Goal: Navigation & Orientation: Find specific page/section

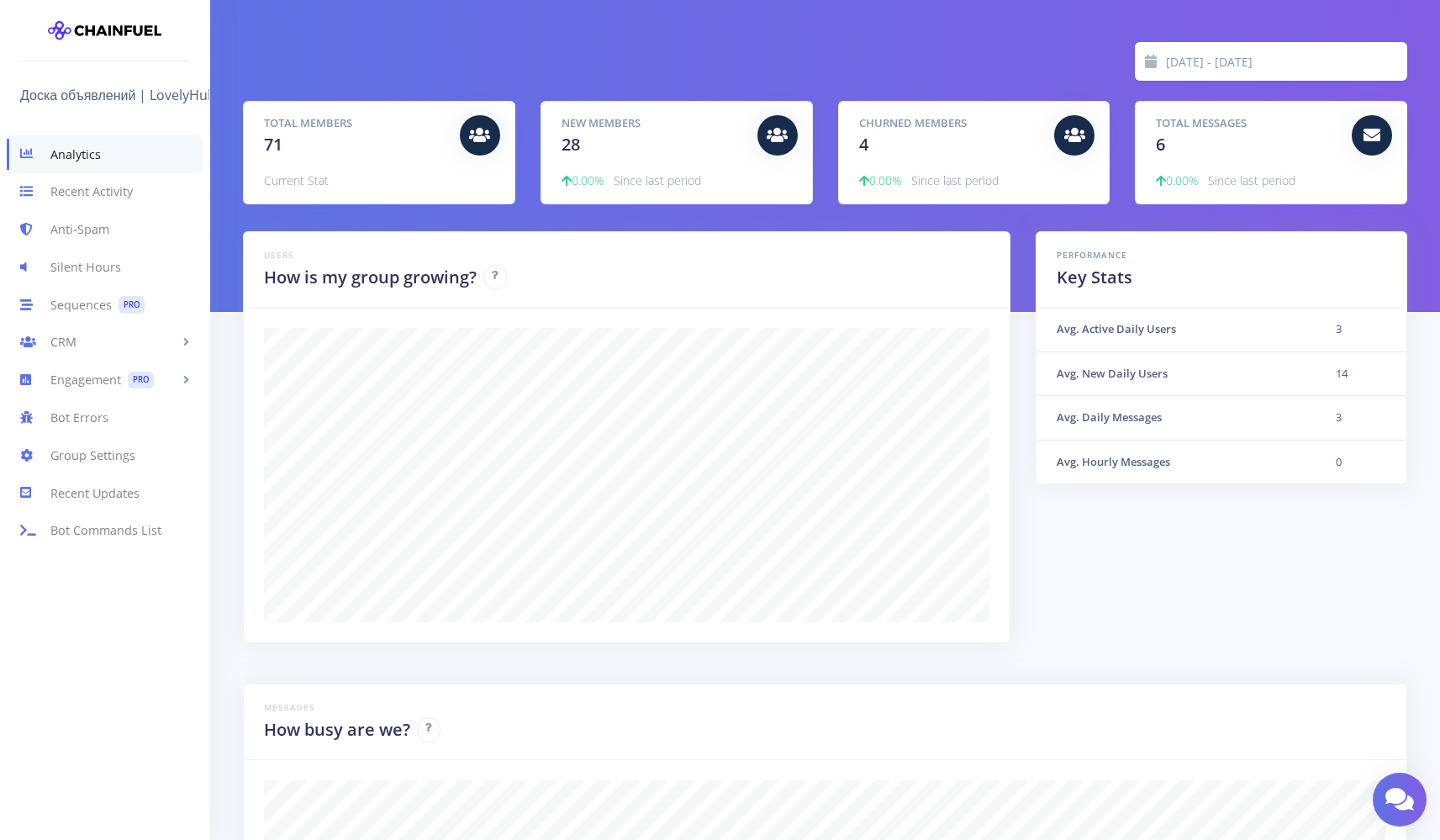
scroll to position [294, 1122]
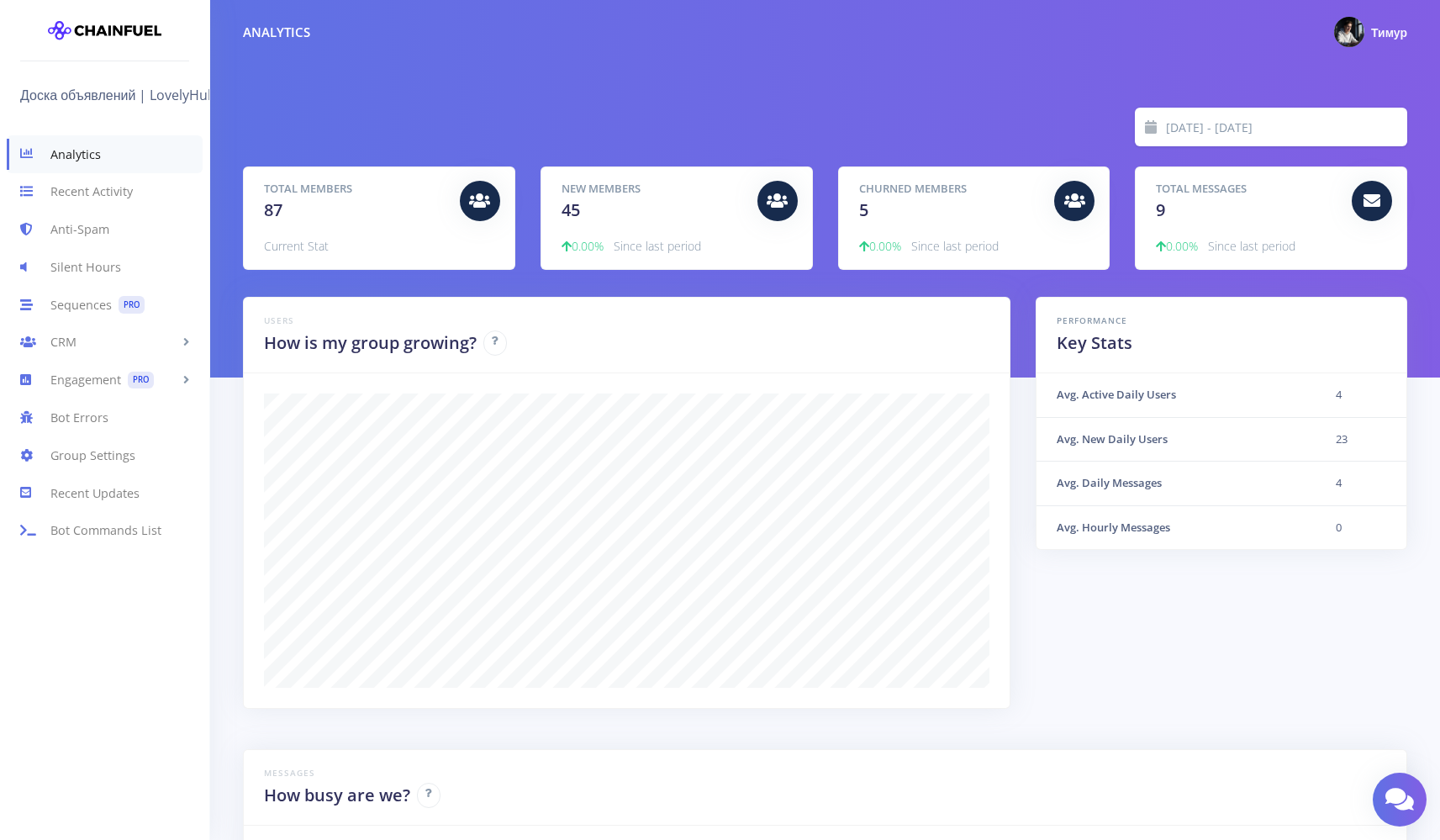
scroll to position [65, 0]
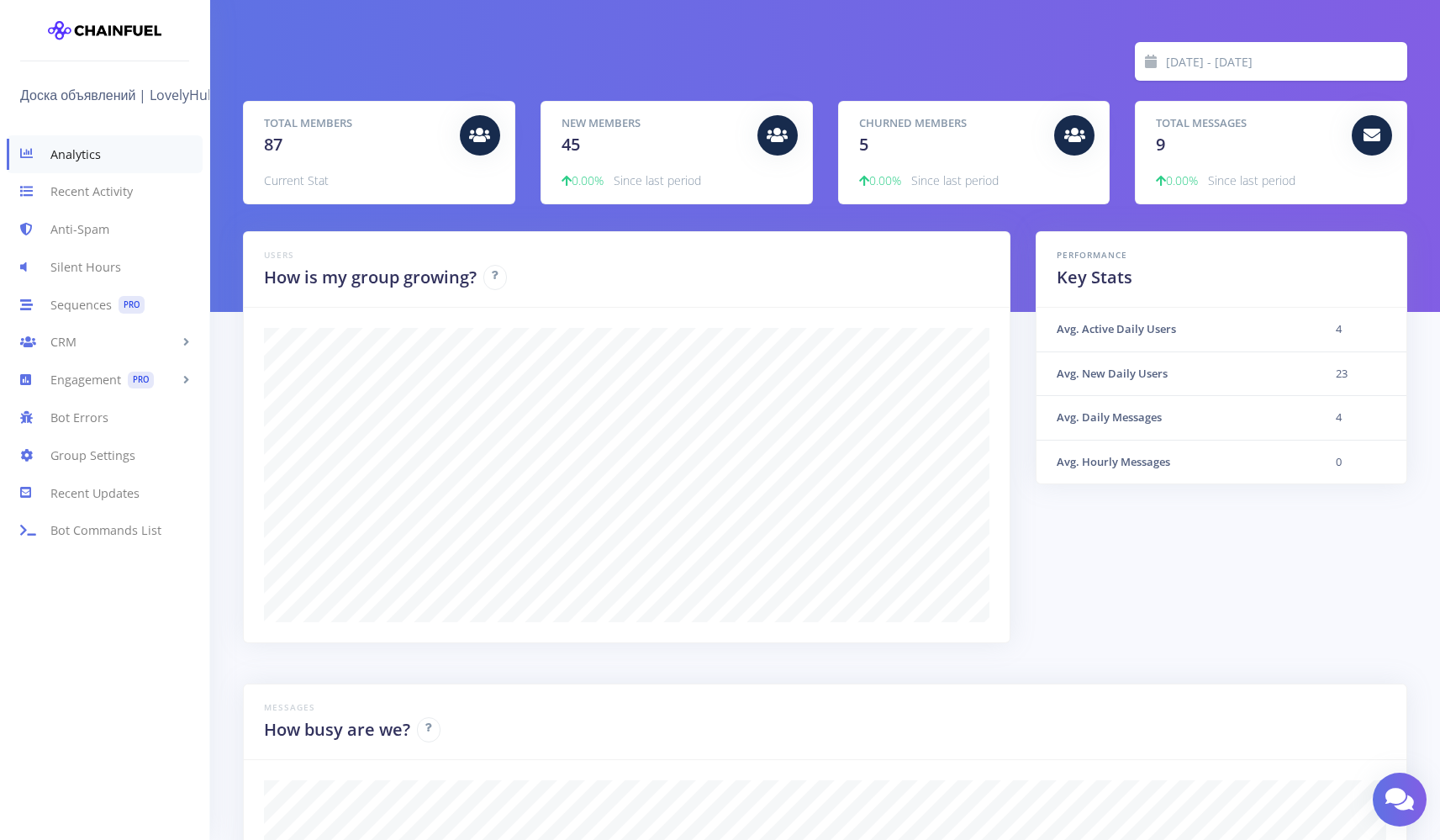
scroll to position [294, 1122]
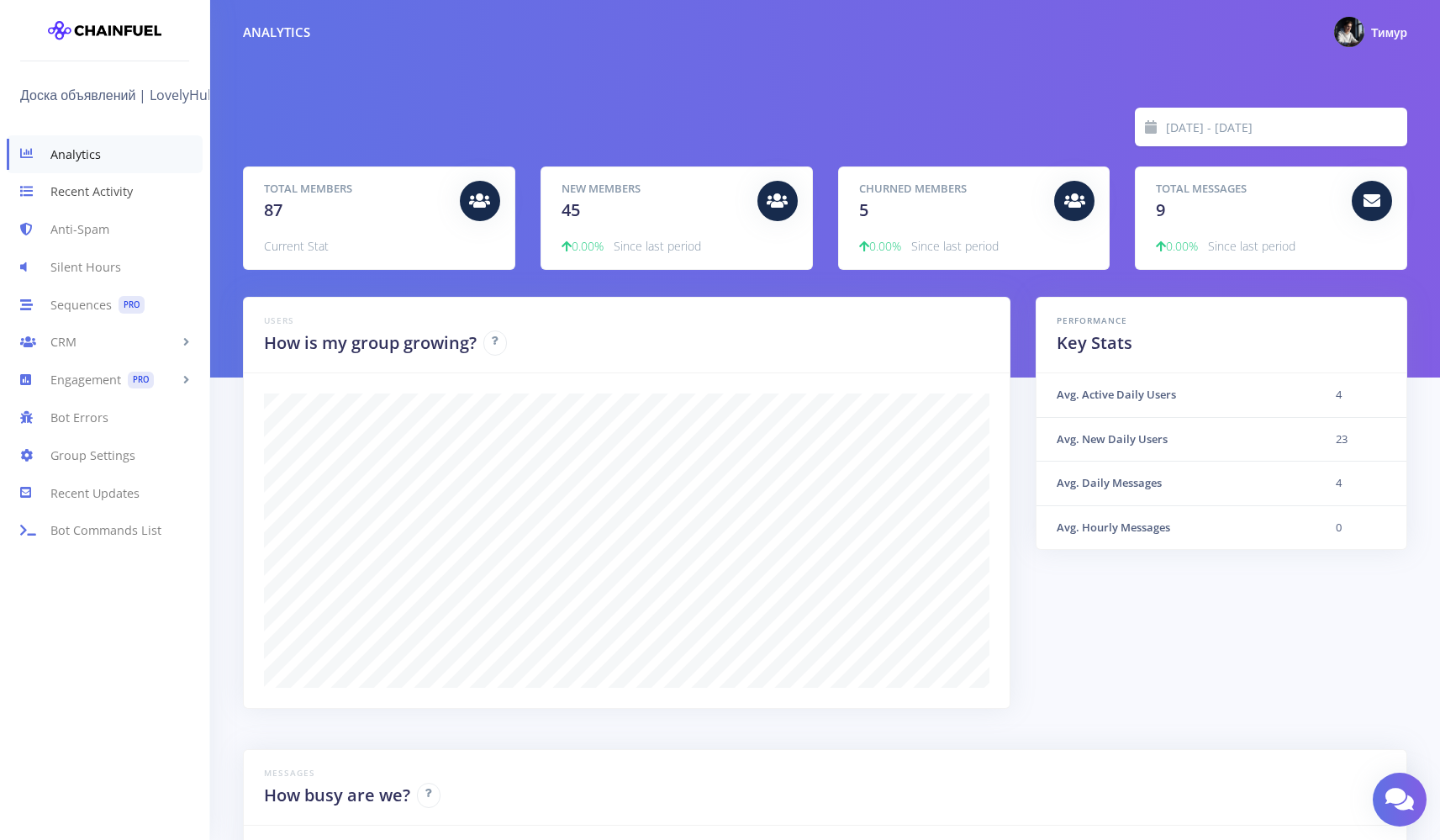
click at [86, 200] on link "Recent Activity" at bounding box center [104, 192] width 210 height 38
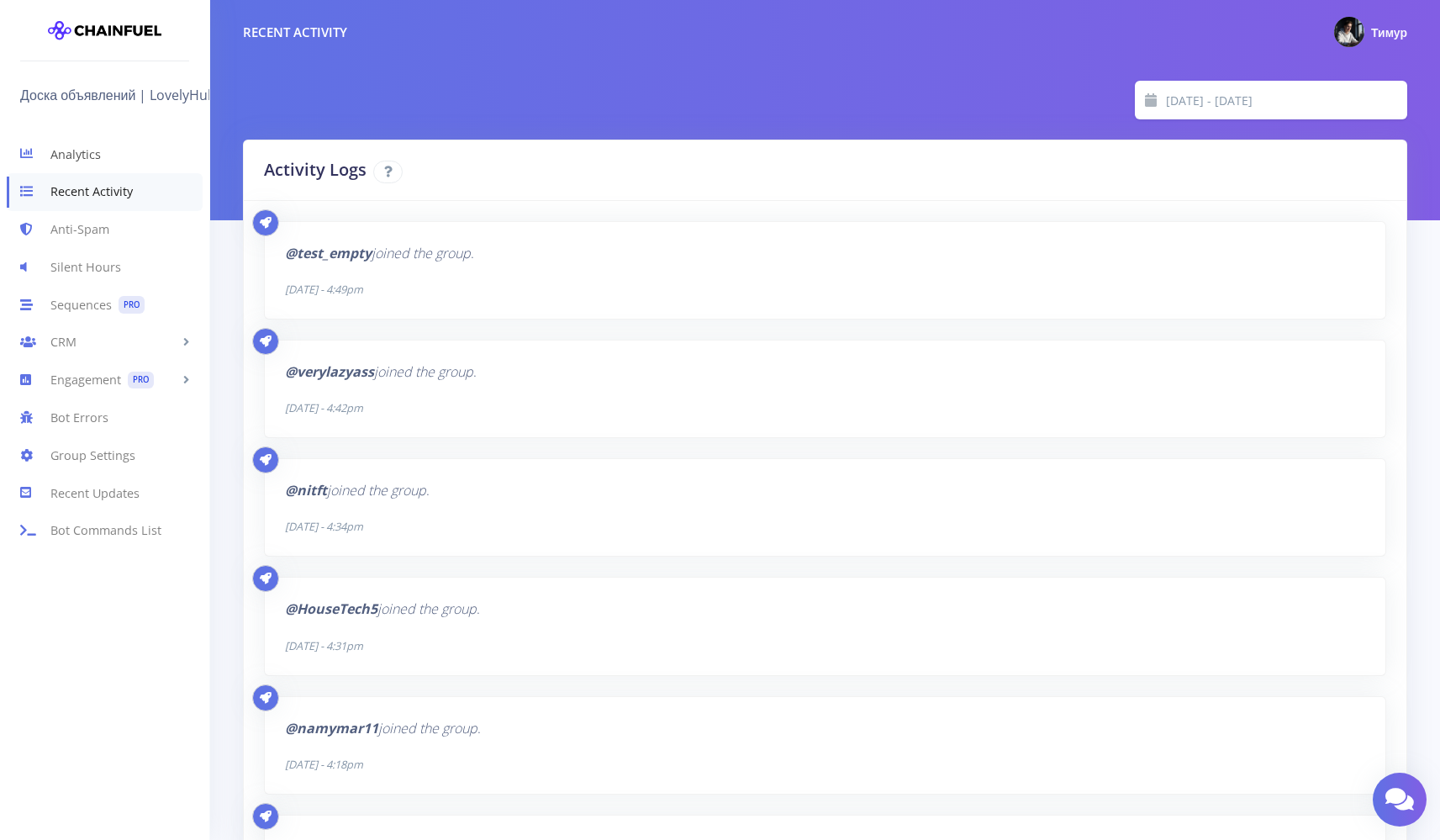
click at [152, 163] on link "Analytics" at bounding box center [104, 154] width 210 height 38
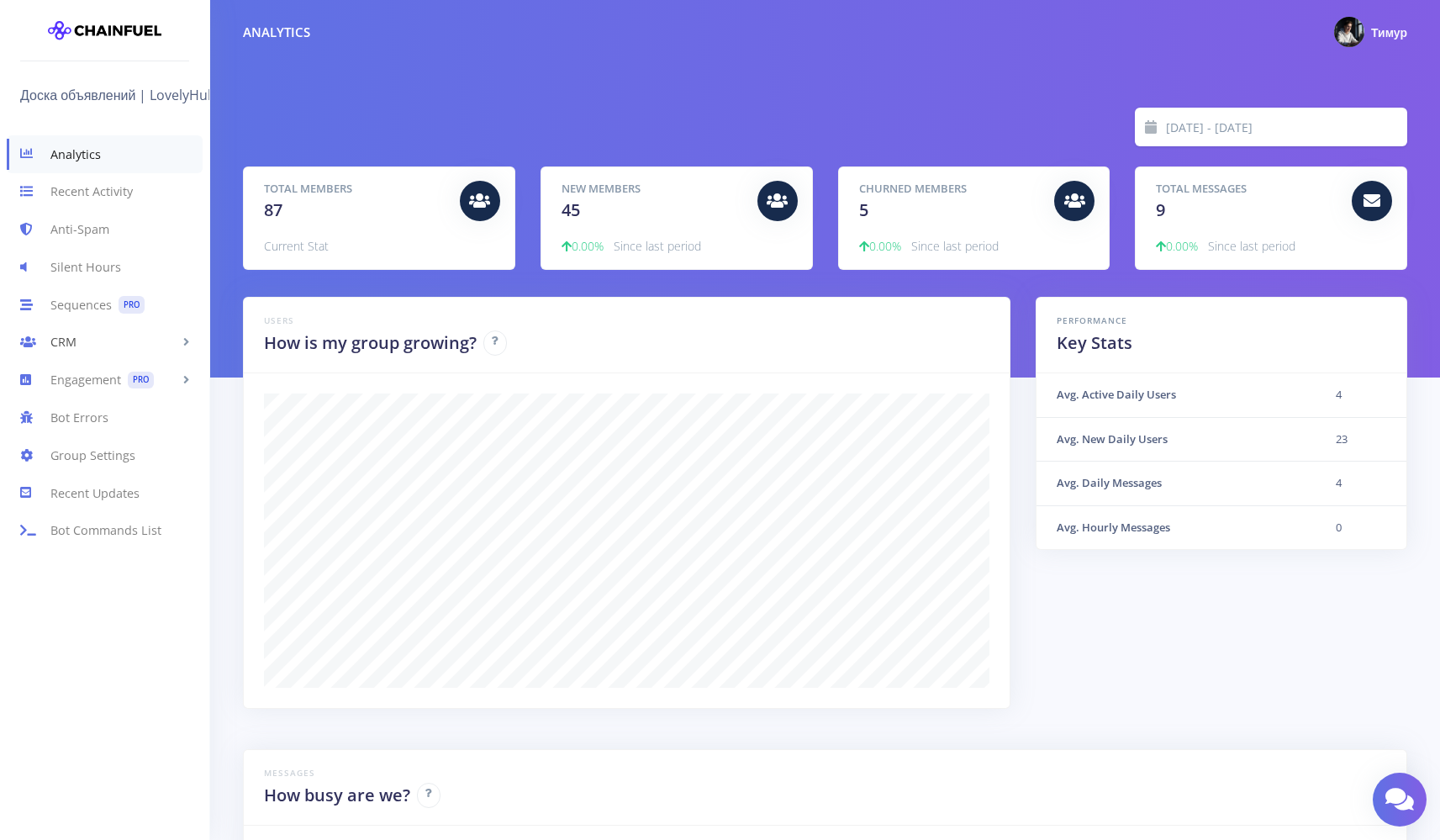
click at [116, 329] on link "CRM" at bounding box center [104, 343] width 210 height 38
click at [103, 374] on link "People" at bounding box center [104, 377] width 210 height 34
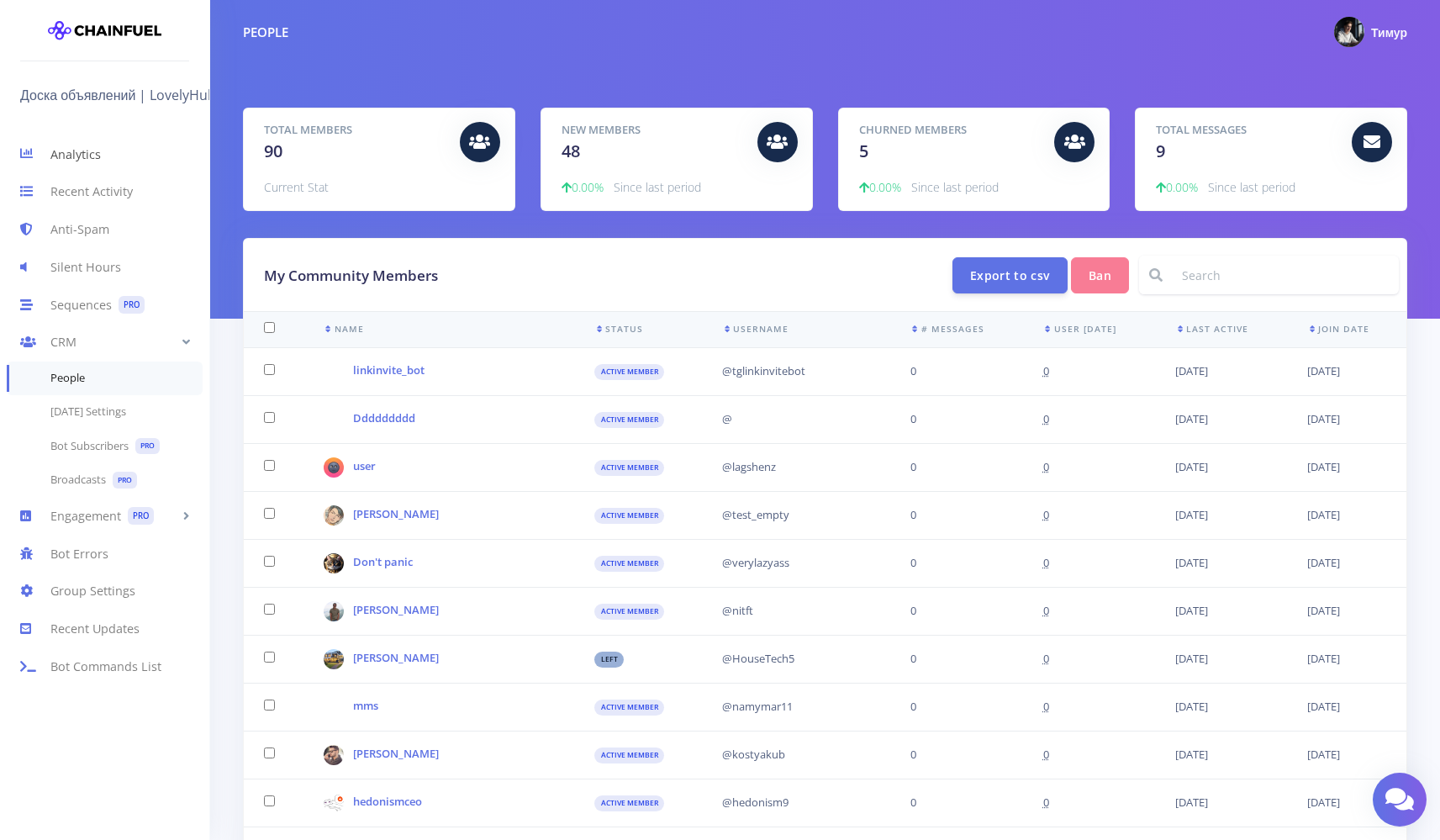
click at [76, 154] on link "Analytics" at bounding box center [104, 154] width 210 height 38
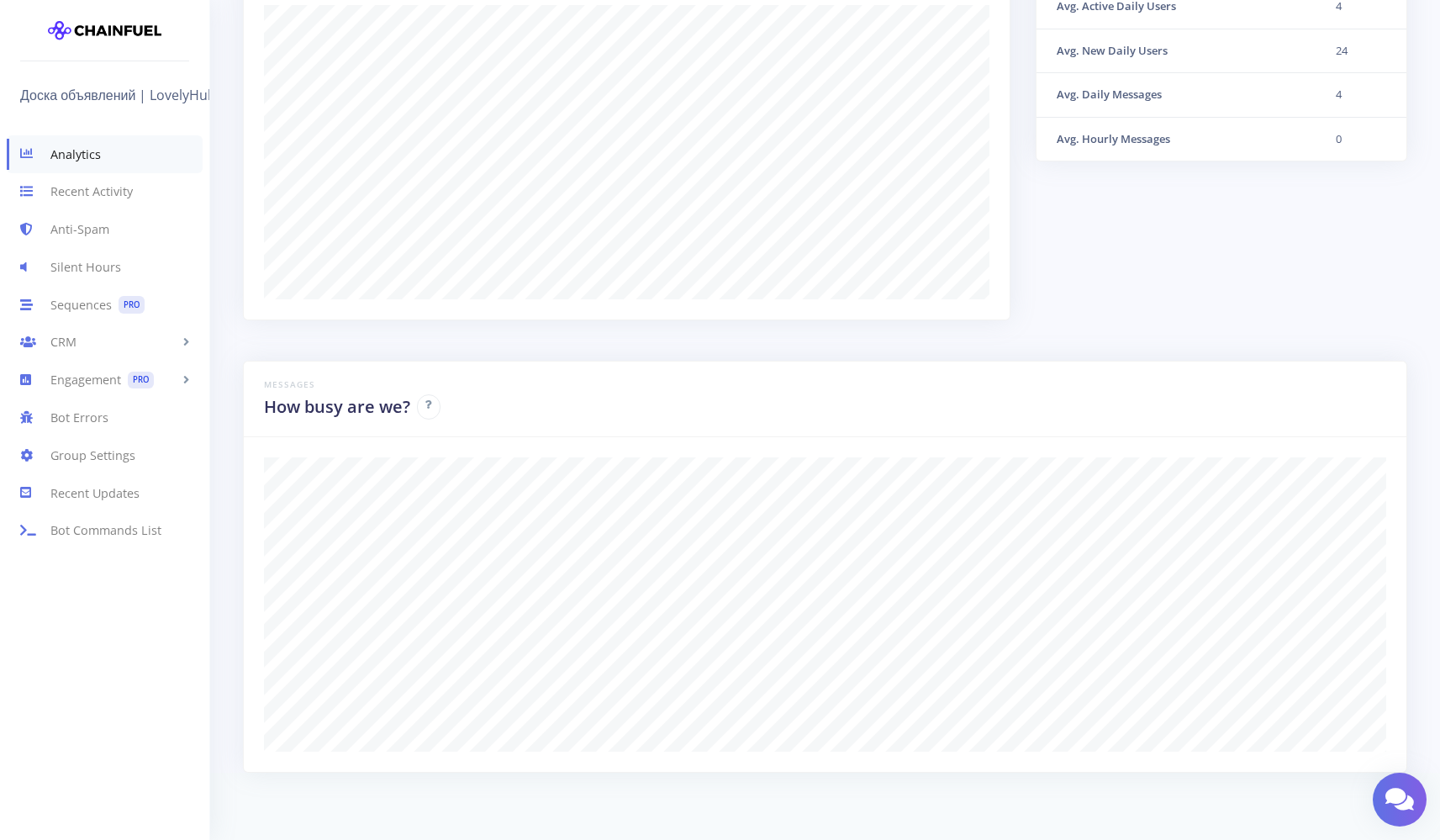
scroll to position [387, 0]
click at [95, 523] on link "Bot Commands List" at bounding box center [104, 531] width 210 height 38
click at [73, 383] on link "Engagement PRO" at bounding box center [104, 380] width 210 height 38
click at [74, 416] on link "Bot Errors" at bounding box center [104, 417] width 210 height 38
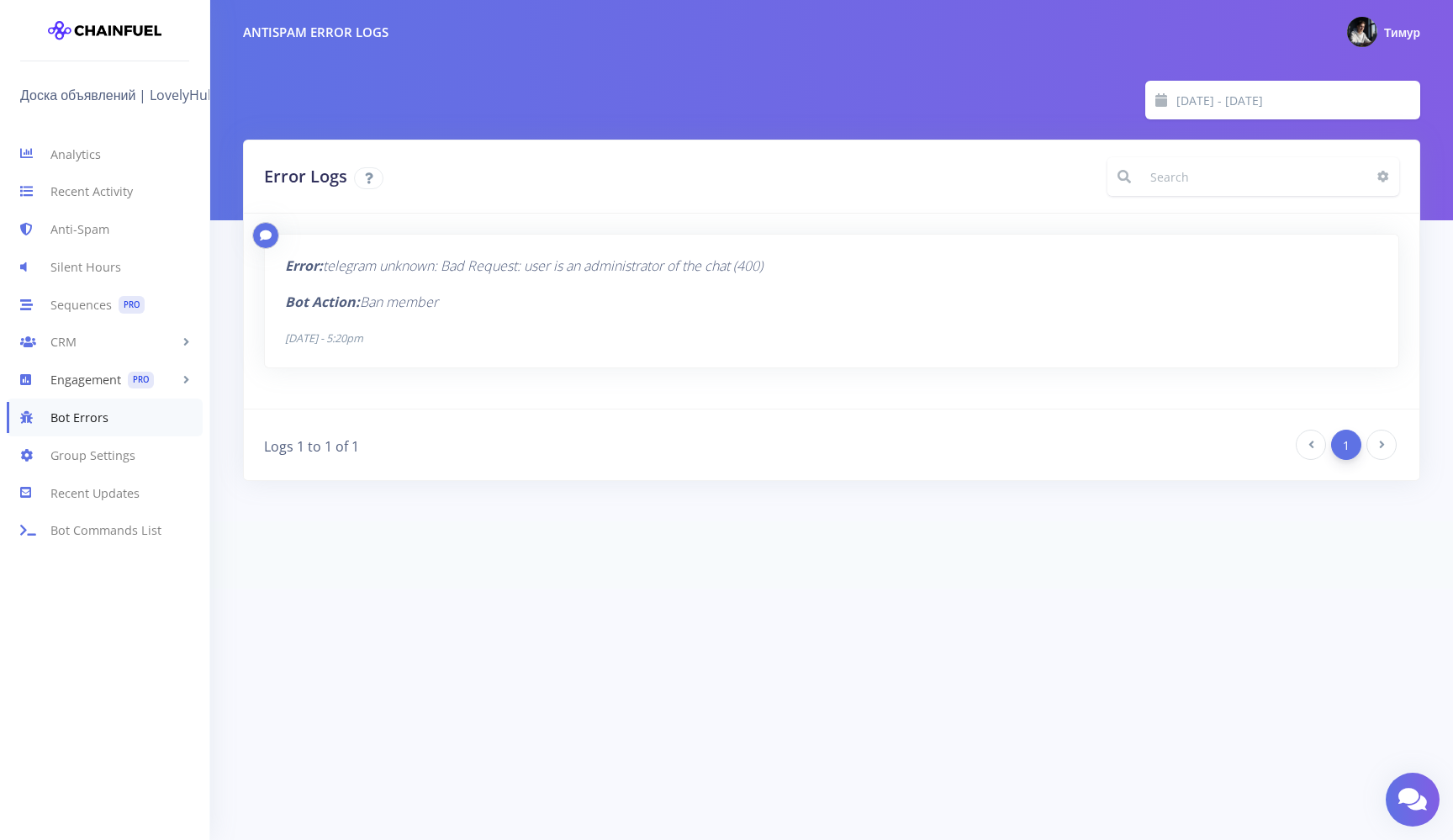
click at [84, 386] on link "Engagement PRO" at bounding box center [104, 380] width 210 height 38
click at [110, 448] on link "Scheduled Messages PRO" at bounding box center [104, 450] width 210 height 34
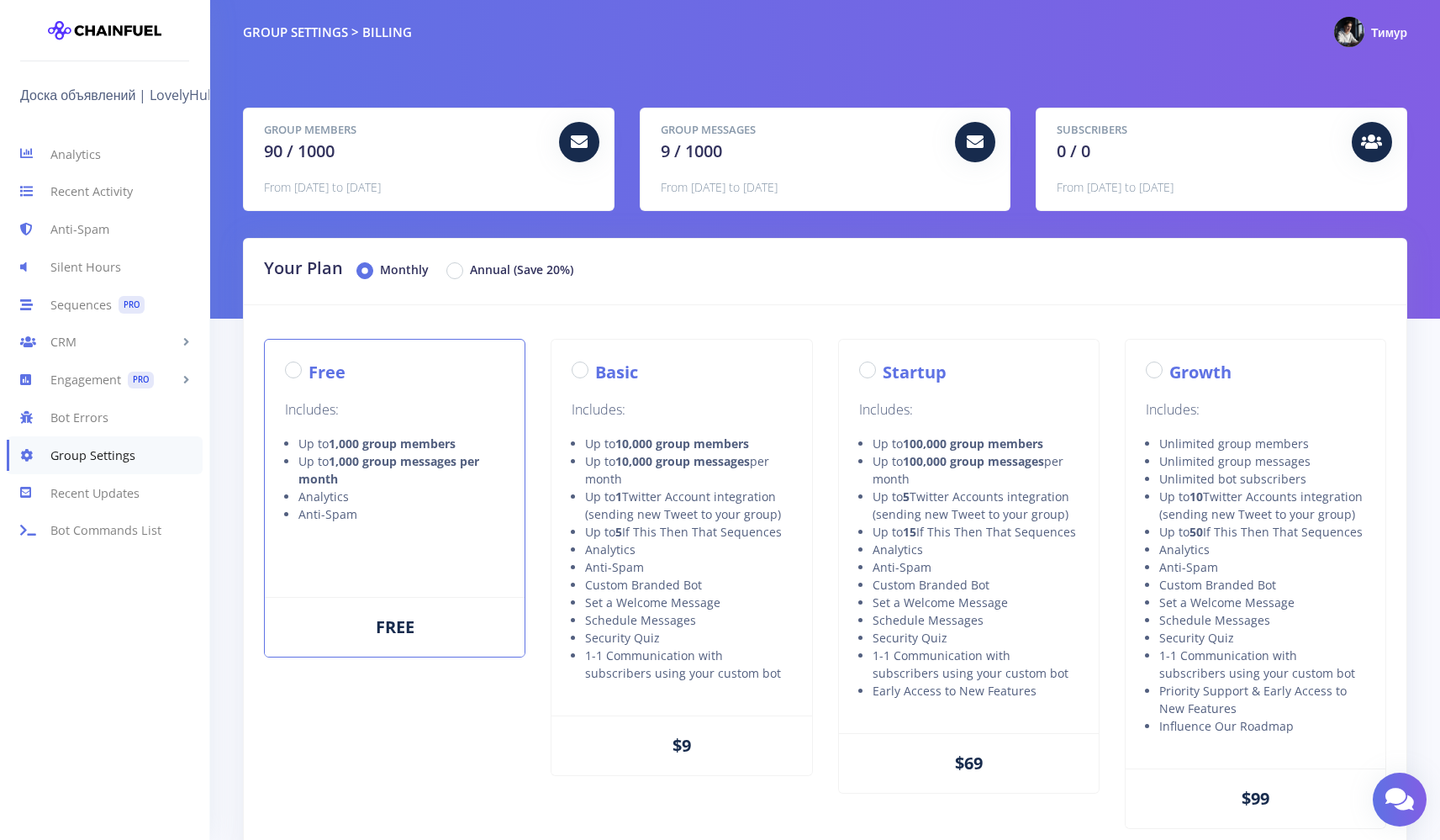
radio input "true"
click at [115, 153] on link "Analytics" at bounding box center [104, 154] width 210 height 38
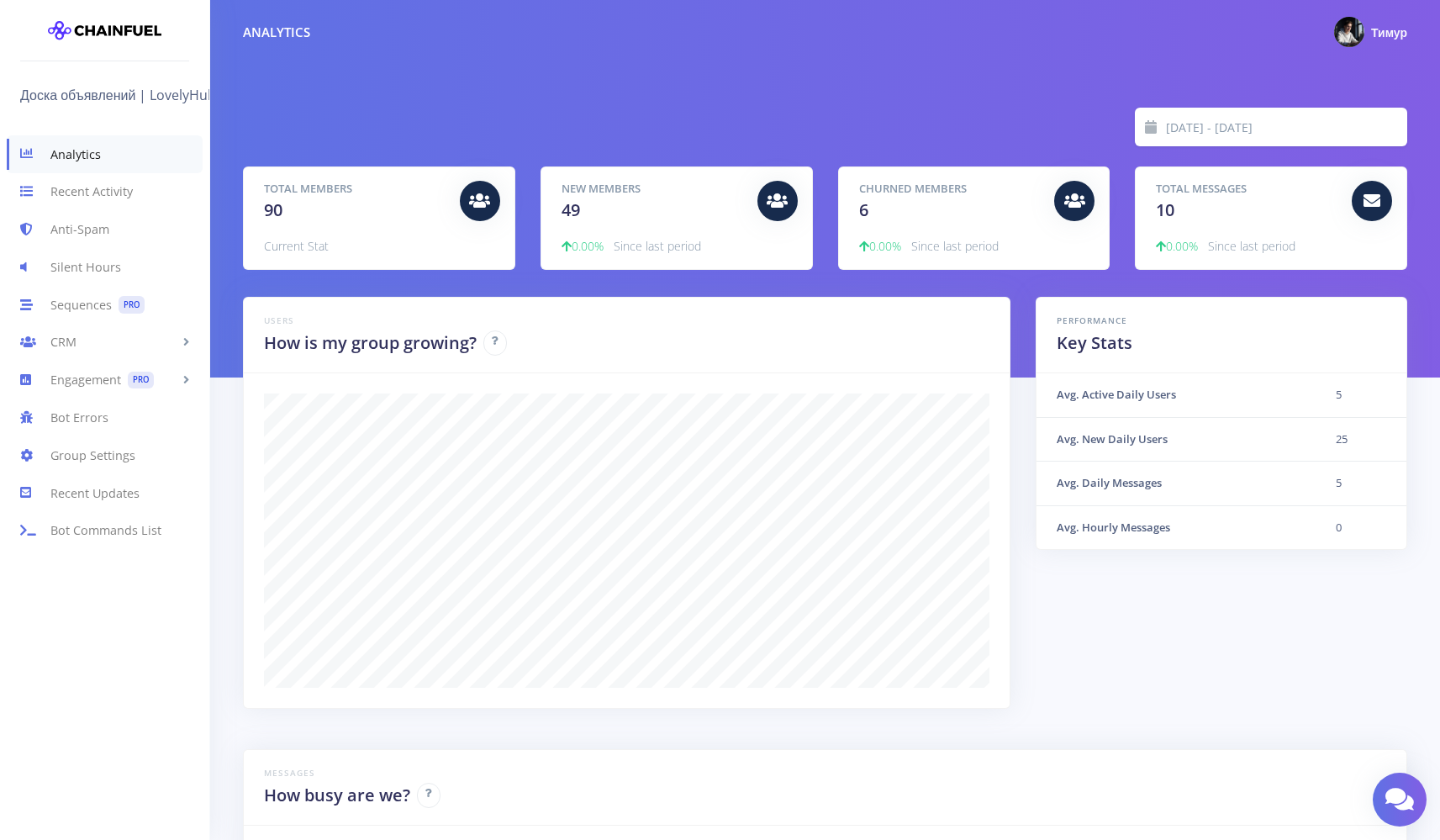
scroll to position [294, 1122]
